Goal: Task Accomplishment & Management: Use online tool/utility

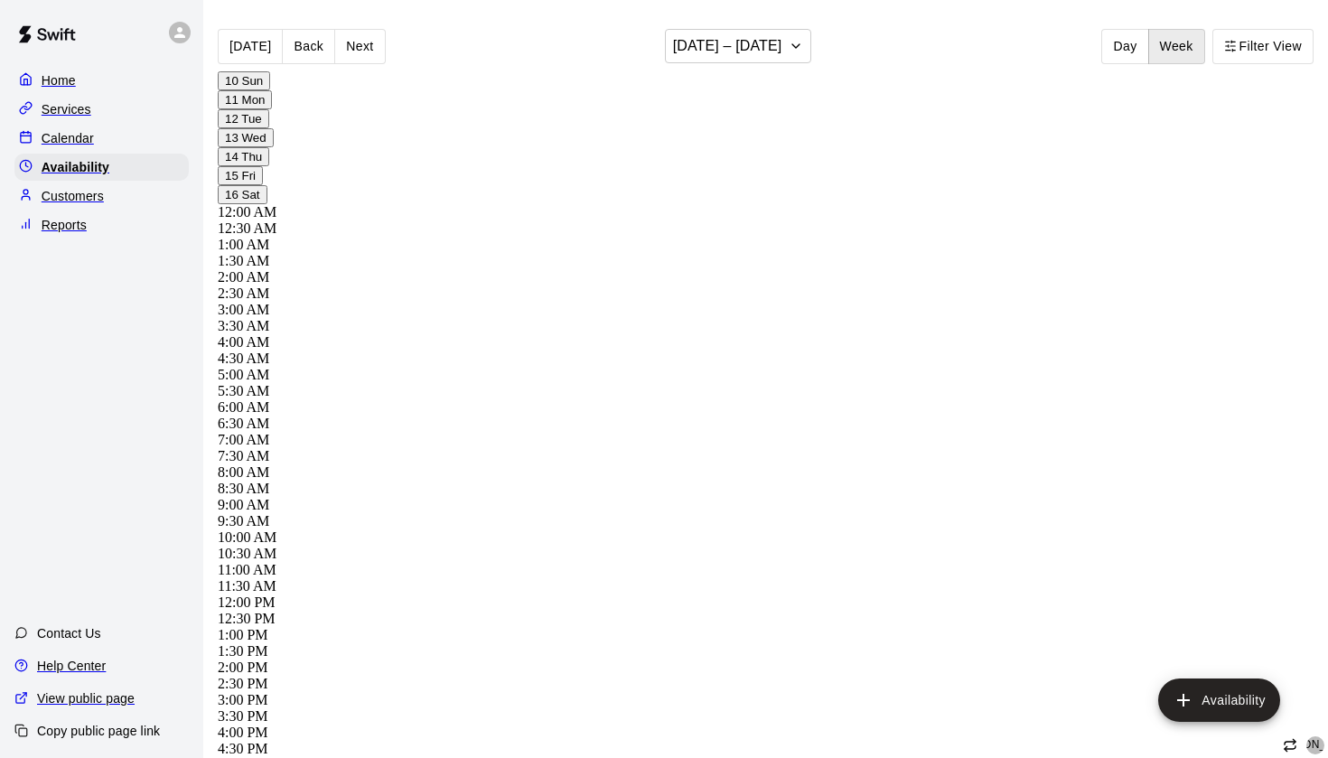
scroll to position [1077, 0]
click at [76, 144] on p "Calendar" at bounding box center [68, 138] width 52 height 18
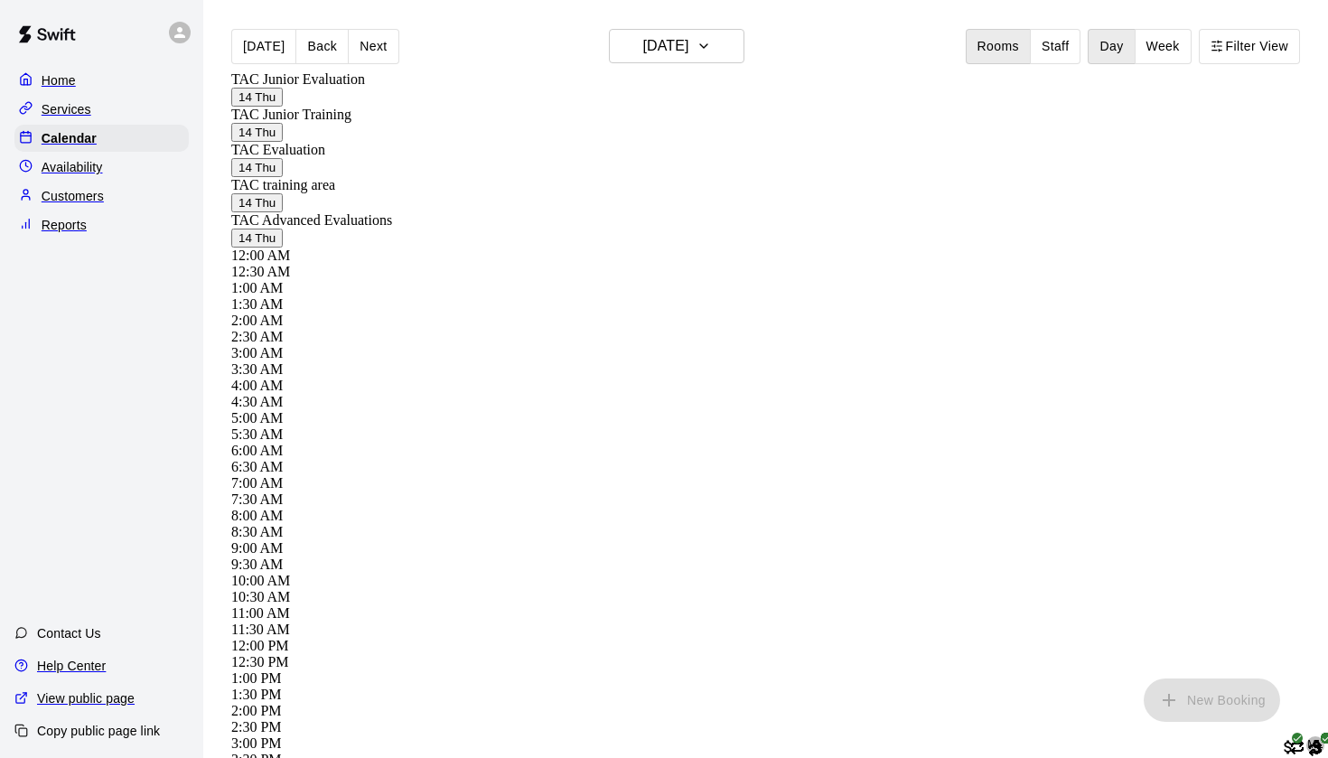
scroll to position [858, 0]
click at [91, 232] on div "Reports" at bounding box center [101, 224] width 174 height 27
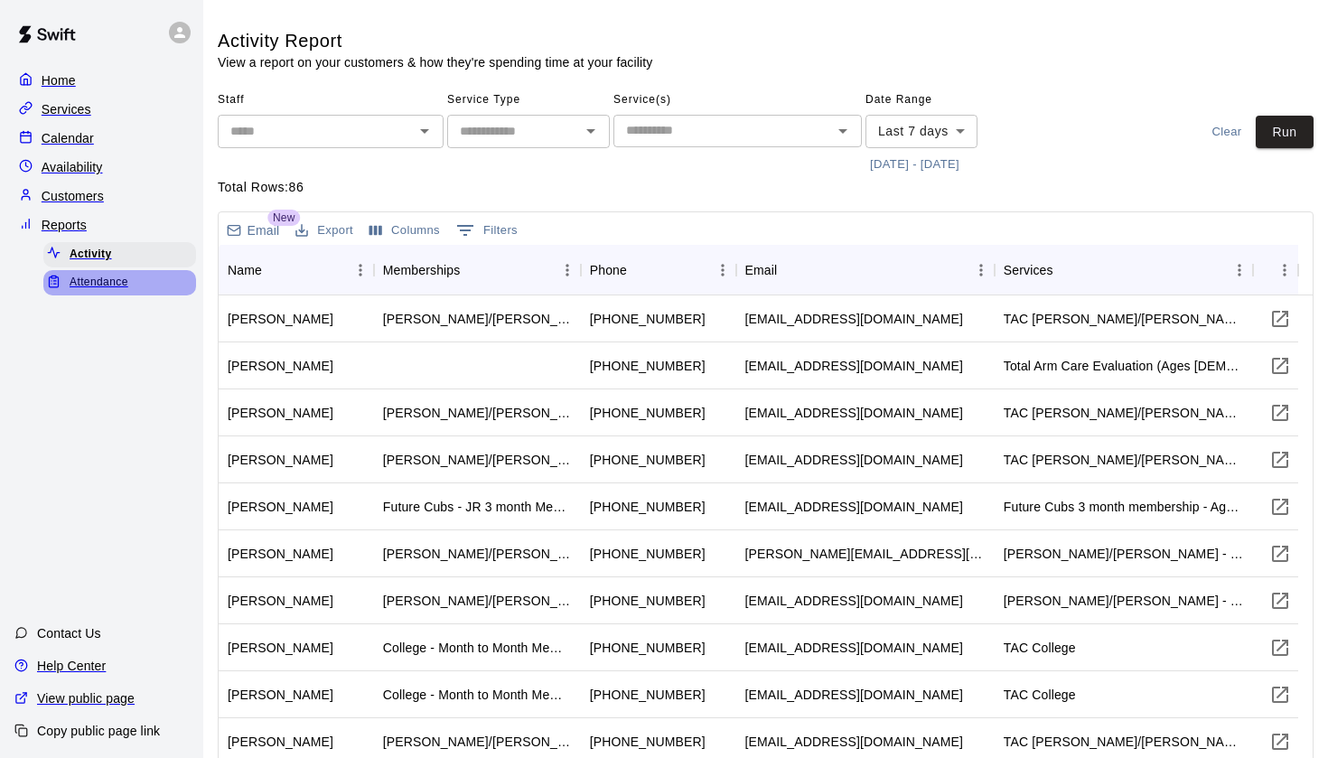
click at [115, 277] on span "Attendance" at bounding box center [99, 283] width 59 height 18
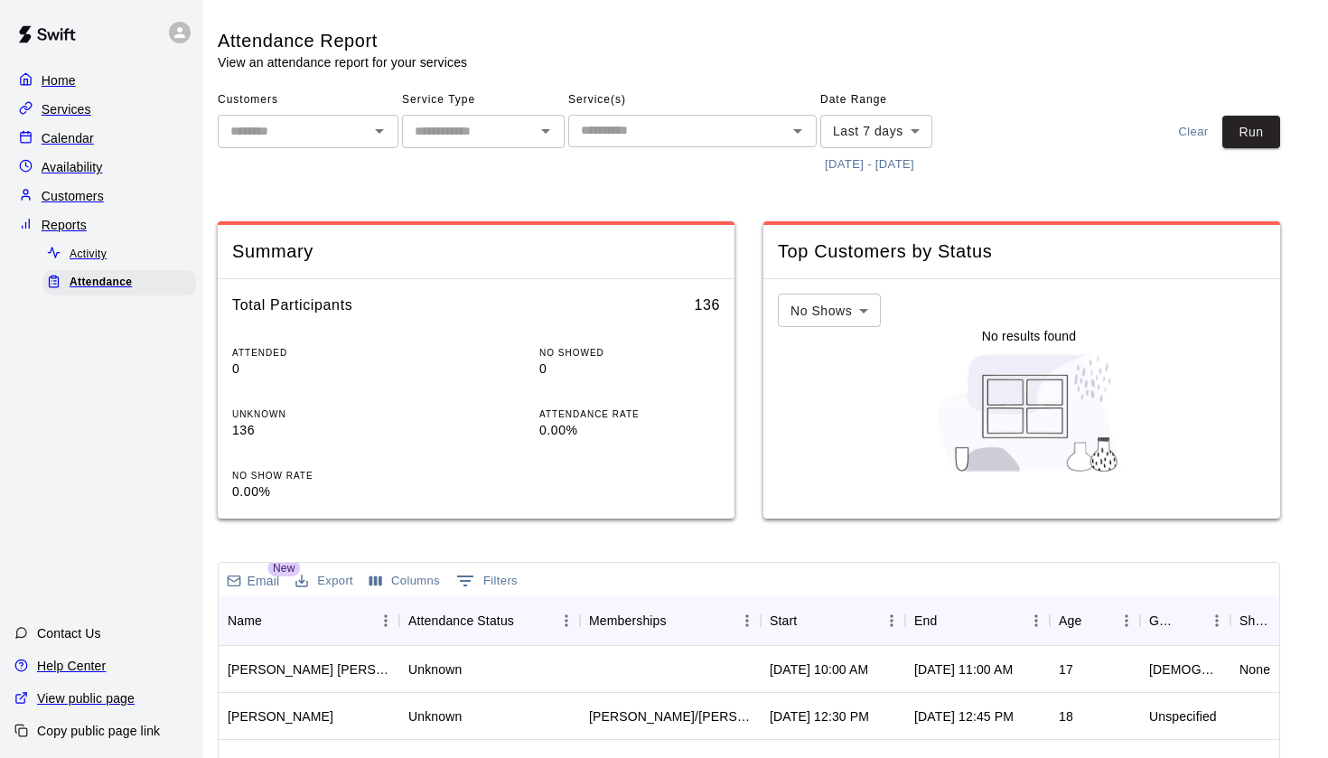
click at [855, 151] on button "[DATE] - [DATE]" at bounding box center [870, 165] width 98 height 28
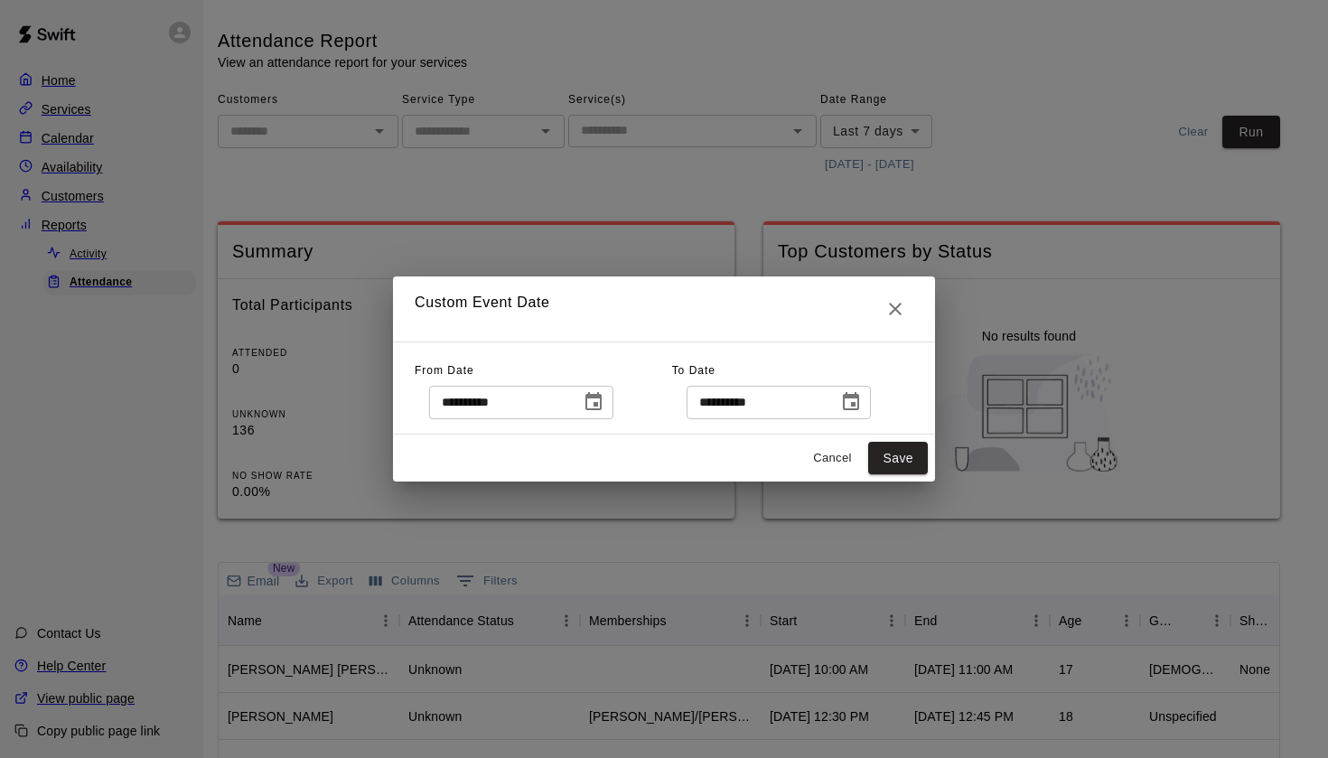
click at [590, 403] on button "Choose date, selected date is Aug 7, 2025" at bounding box center [594, 402] width 36 height 36
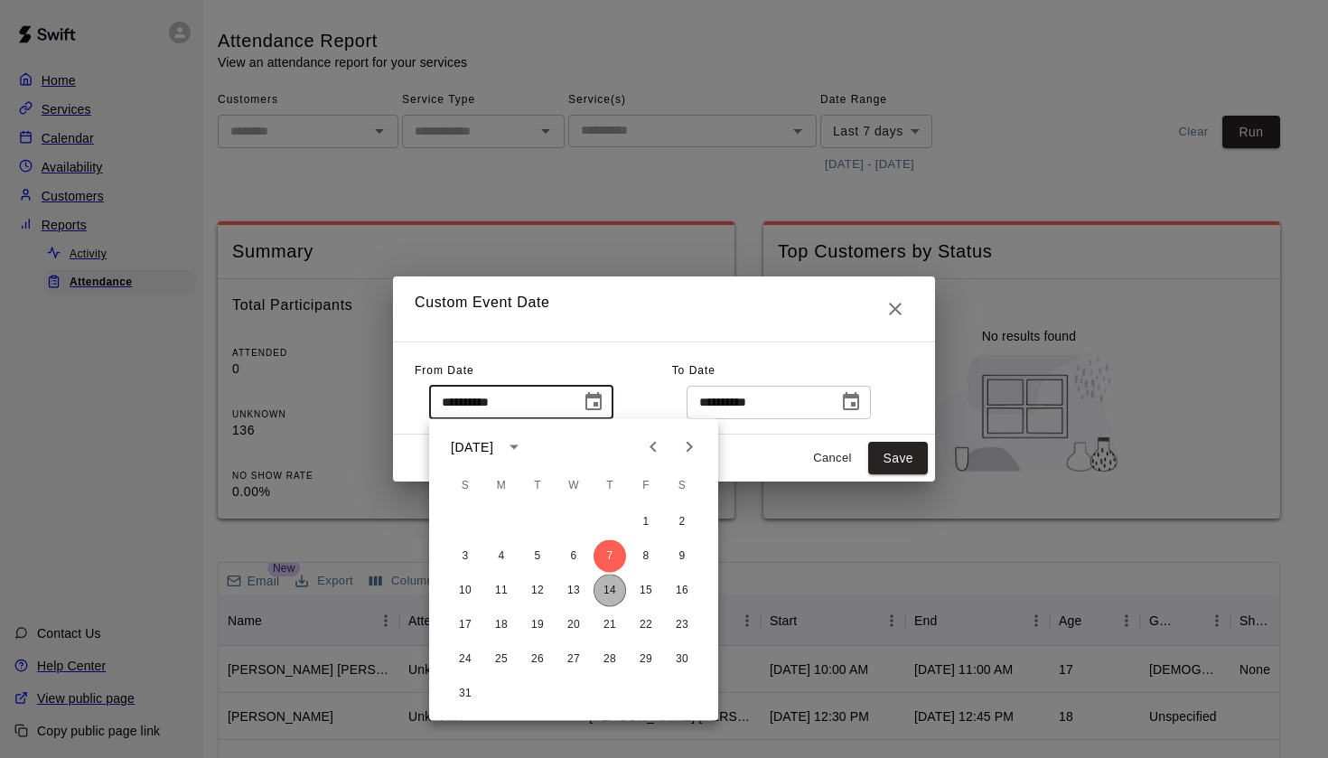
click at [608, 583] on button "14" at bounding box center [610, 591] width 33 height 33
type input "**********"
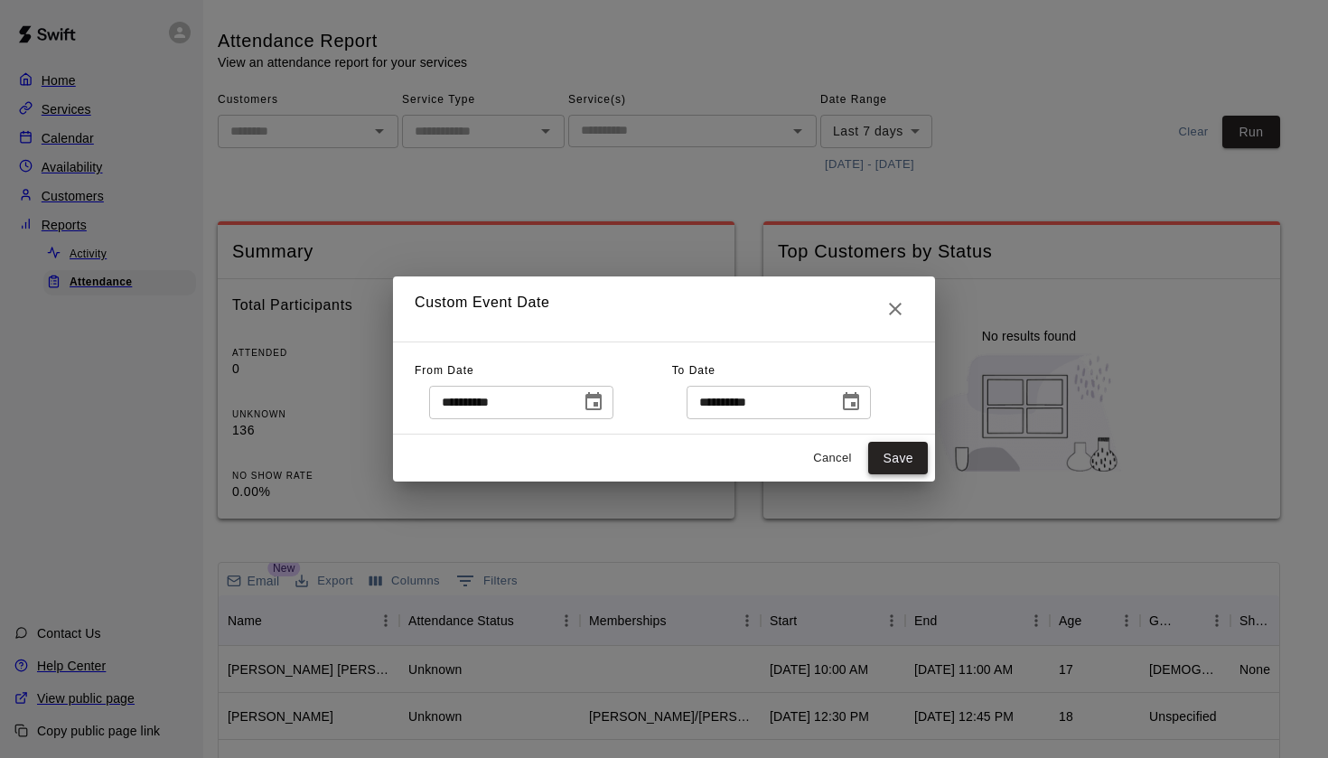
click at [886, 456] on button "Save" at bounding box center [898, 458] width 60 height 33
type input "******"
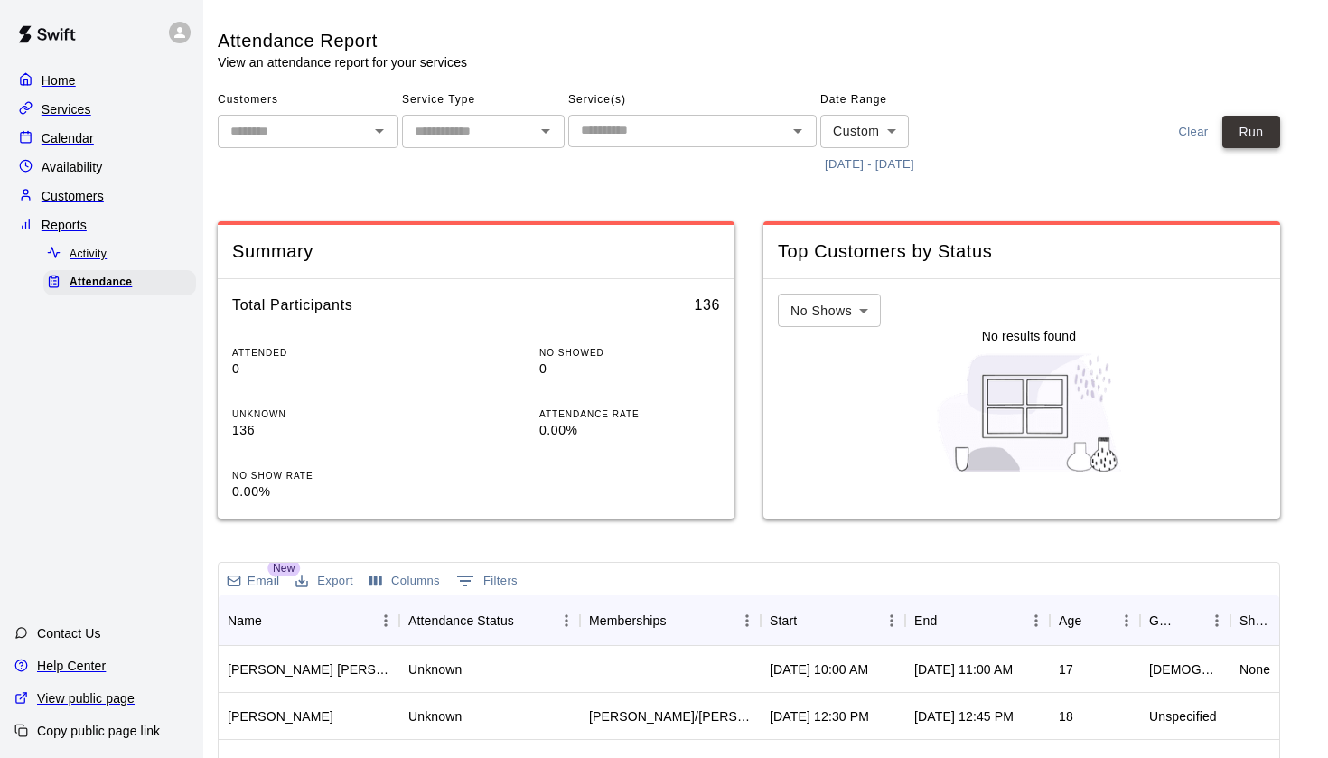
click at [1271, 126] on button "Run" at bounding box center [1252, 132] width 58 height 33
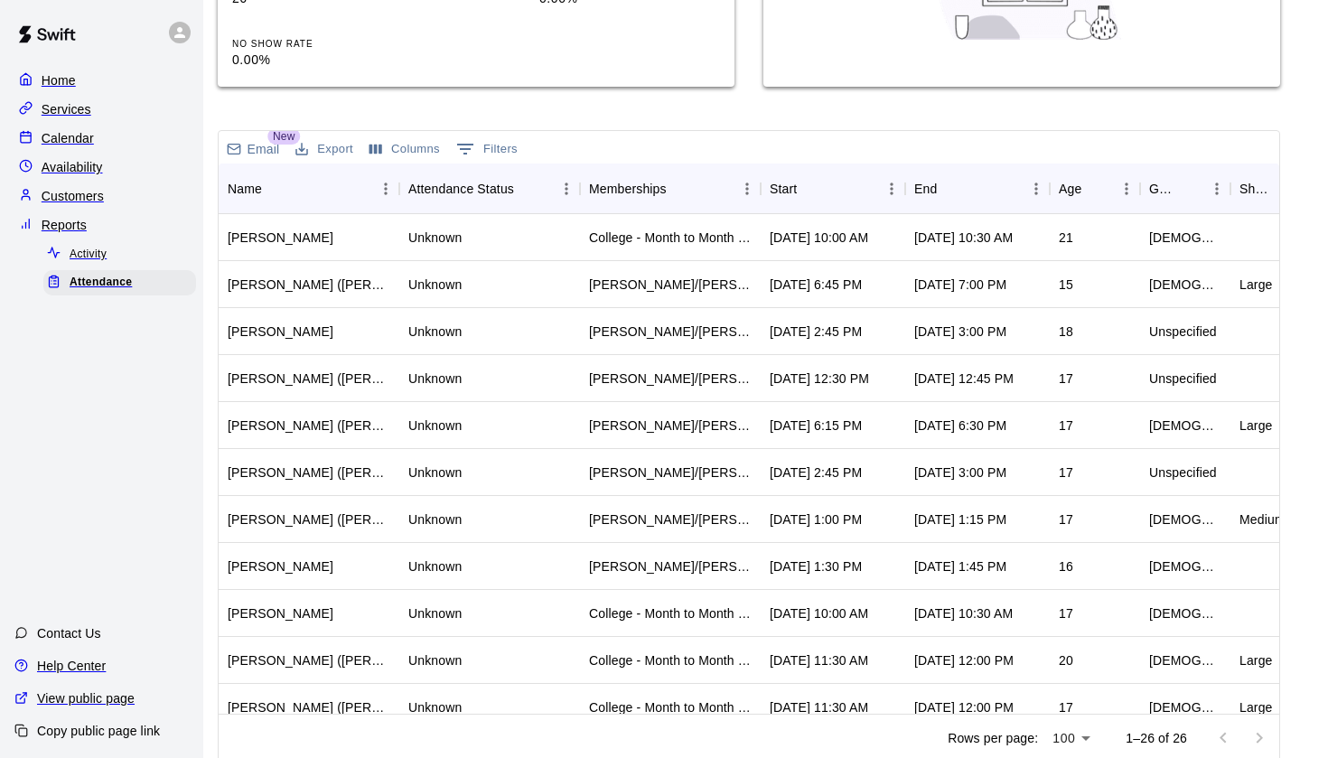
scroll to position [431, 0]
click at [816, 182] on icon "Sort" at bounding box center [810, 190] width 16 height 16
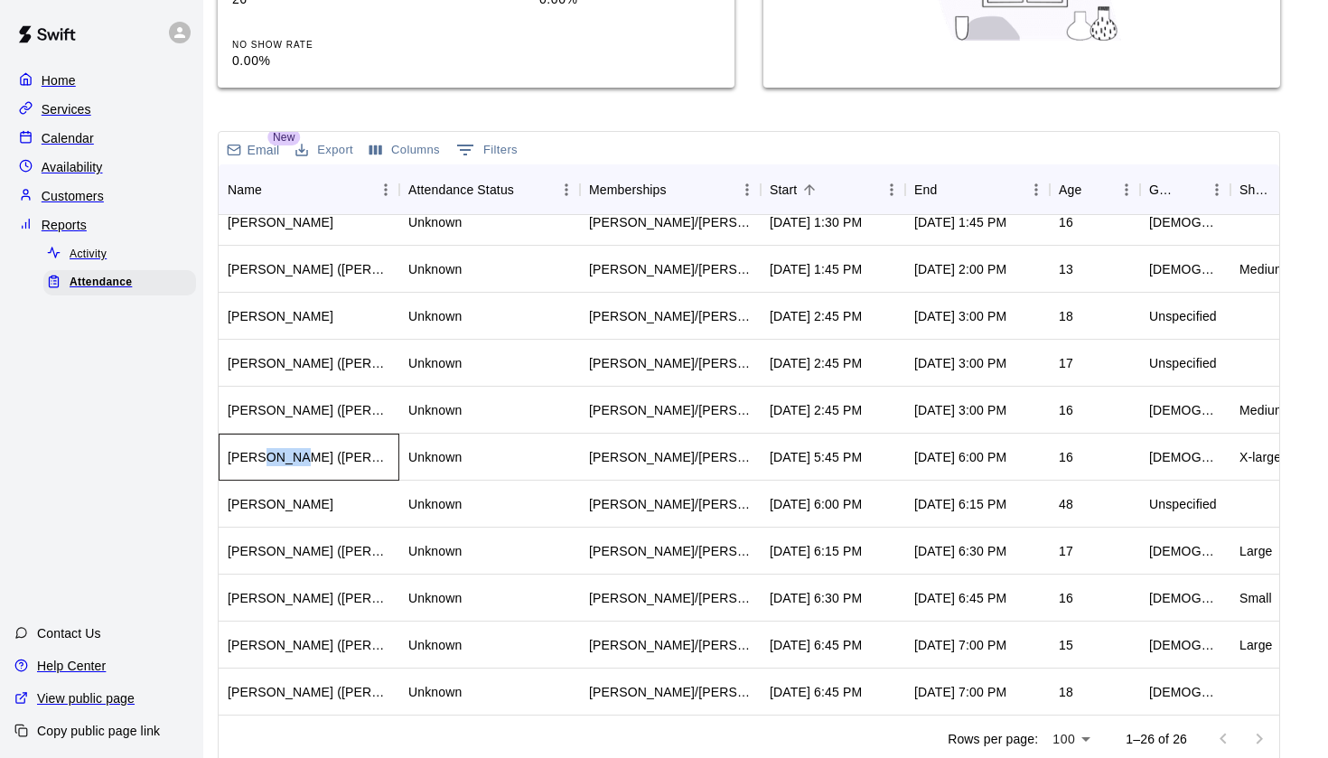
drag, startPoint x: 267, startPoint y: 443, endPoint x: 302, endPoint y: 443, distance: 35.2
click at [302, 448] on div "[PERSON_NAME] ([PERSON_NAME])" at bounding box center [309, 457] width 163 height 18
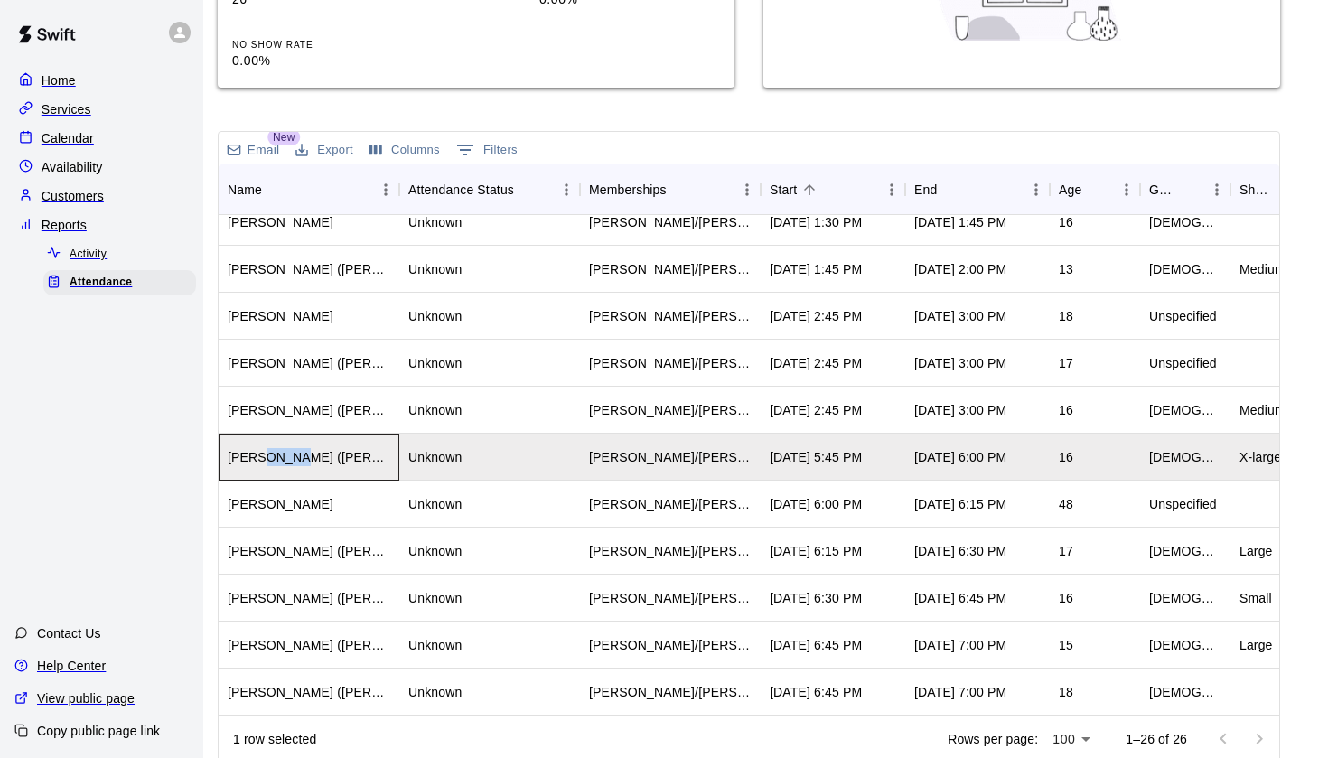
copy div "Cadie"
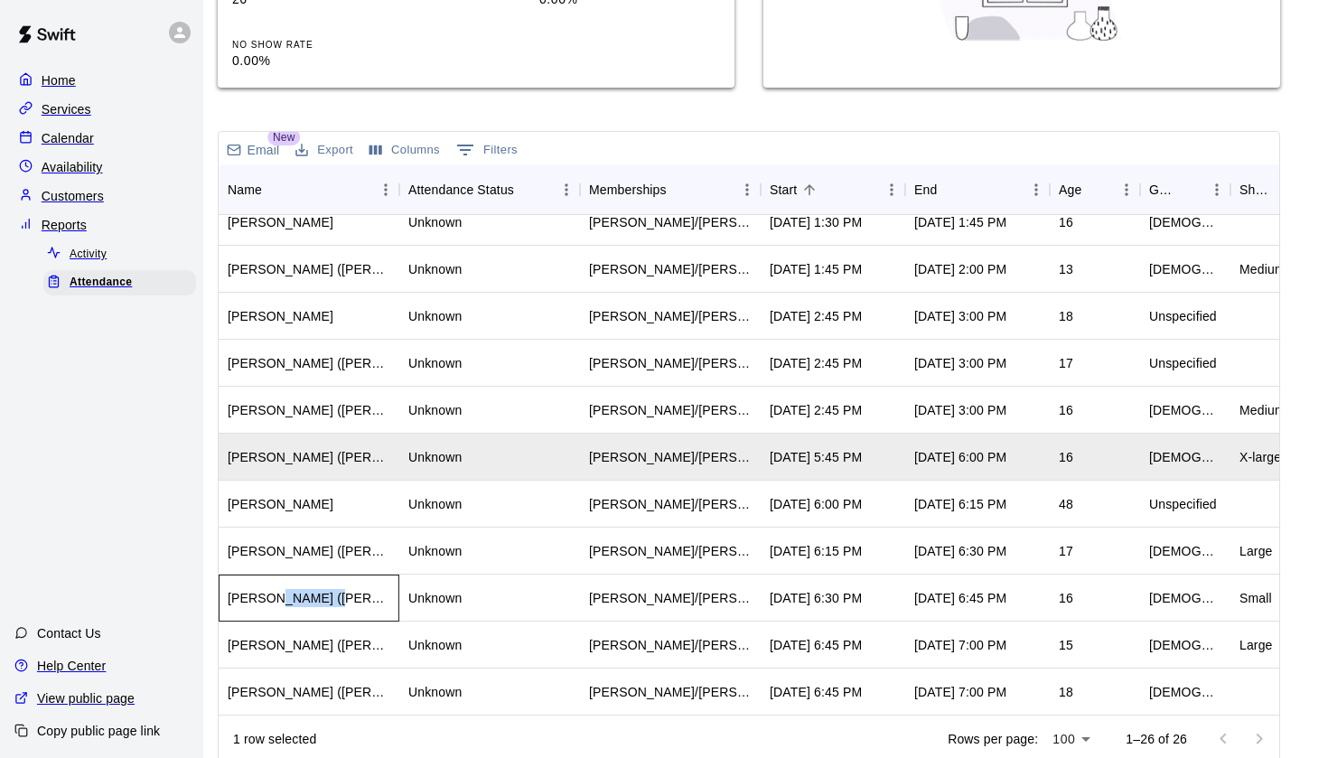
drag, startPoint x: 270, startPoint y: 584, endPoint x: 325, endPoint y: 588, distance: 55.3
click at [325, 589] on div "[PERSON_NAME] ([PERSON_NAME])" at bounding box center [309, 598] width 163 height 18
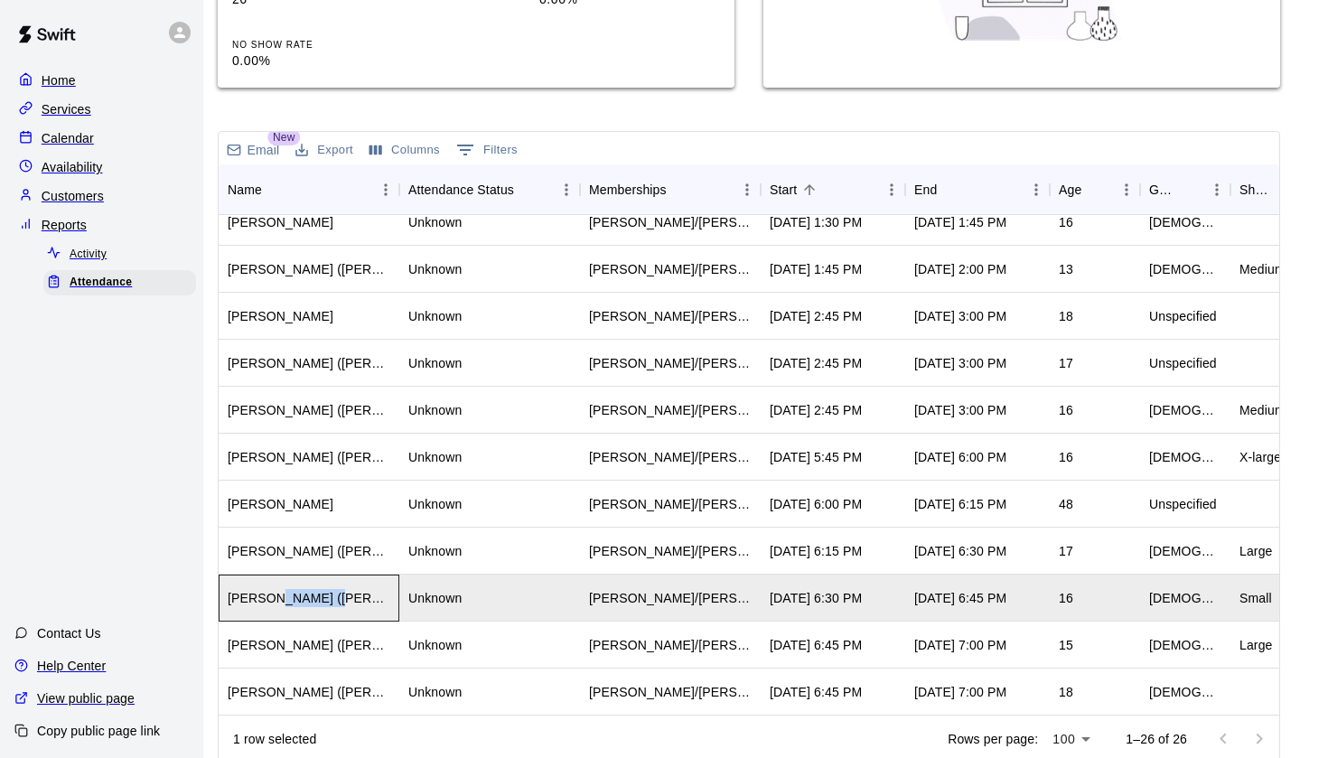
copy div "[PERSON_NAME]"
drag, startPoint x: 275, startPoint y: 632, endPoint x: 321, endPoint y: 628, distance: 46.2
click at [321, 636] on div "[PERSON_NAME] ([PERSON_NAME])" at bounding box center [309, 645] width 163 height 18
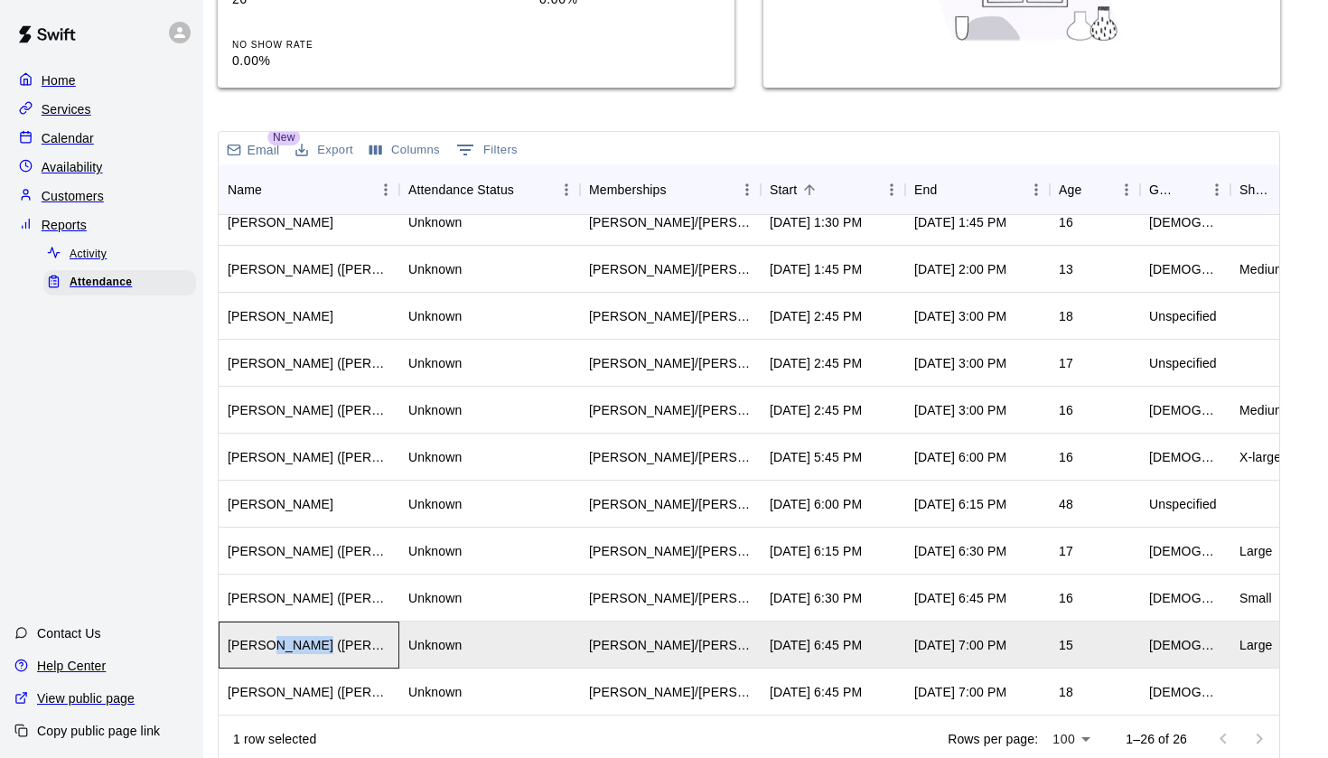
copy div "[PERSON_NAME]"
